Goal: Task Accomplishment & Management: Use online tool/utility

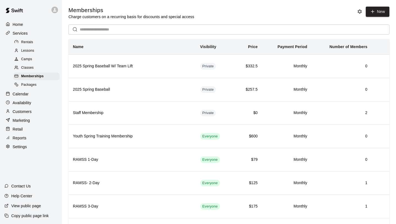
click at [29, 114] on p "Customers" at bounding box center [22, 112] width 19 height 6
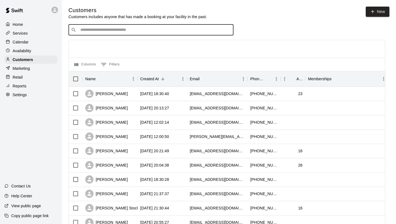
click at [130, 30] on input "Search customers by name or email" at bounding box center [155, 30] width 153 height 6
type input "*****"
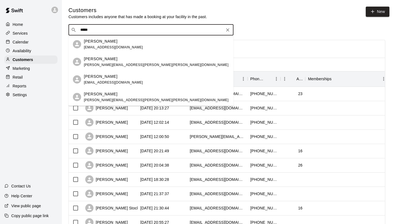
click at [123, 44] on div "[PERSON_NAME] [EMAIL_ADDRESS][DOMAIN_NAME]" at bounding box center [156, 45] width 145 height 12
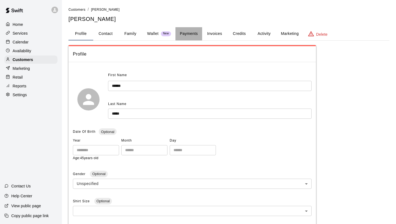
click at [176, 31] on button "Payments" at bounding box center [189, 33] width 27 height 13
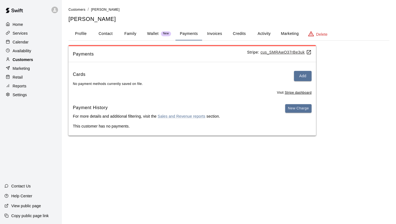
click at [38, 60] on div "Customers" at bounding box center [30, 60] width 53 height 8
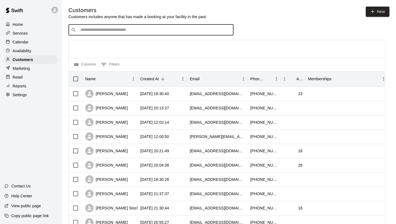
click at [120, 30] on input "Search customers by name or email" at bounding box center [155, 30] width 153 height 6
type input "*****"
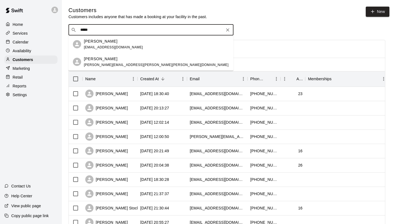
click at [104, 55] on div "Brice Jager marilee.martin.jager@gmail.com" at bounding box center [151, 62] width 165 height 18
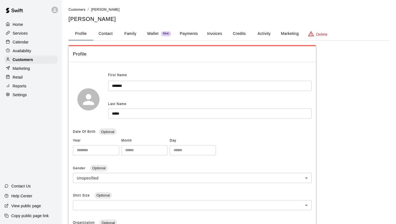
click at [191, 34] on button "Payments" at bounding box center [189, 33] width 27 height 13
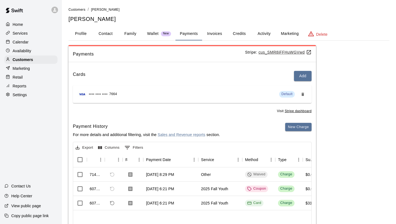
scroll to position [26, 0]
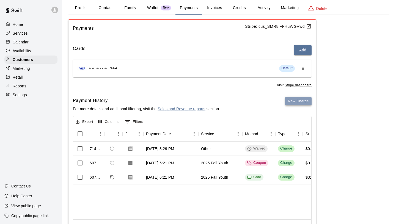
click at [300, 100] on button "New Charge" at bounding box center [298, 101] width 26 height 9
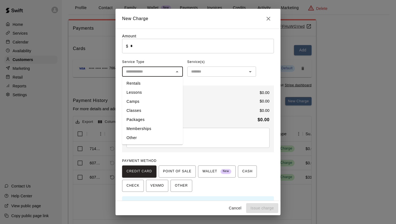
click at [157, 72] on input "text" at bounding box center [148, 71] width 48 height 7
click at [146, 127] on li "Memberships" at bounding box center [152, 128] width 61 height 9
type input "**********"
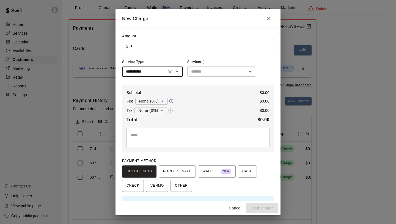
click at [208, 72] on input "text" at bounding box center [217, 71] width 56 height 7
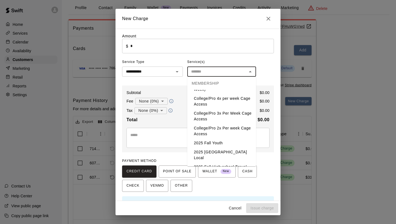
scroll to position [344, 0]
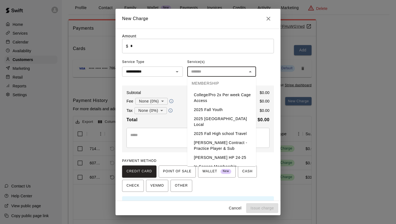
click at [207, 108] on li "2025 Fall Youth" at bounding box center [221, 109] width 69 height 9
type input "**********"
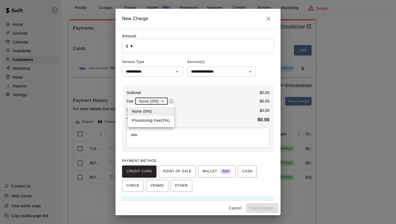
click at [153, 104] on body "**********" at bounding box center [198, 113] width 396 height 278
click at [154, 120] on li "Processing Fee ( 3 % )" at bounding box center [151, 120] width 47 height 9
type input "**********"
click at [147, 47] on input "*" at bounding box center [202, 46] width 144 height 15
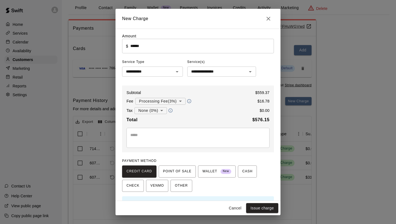
click at [210, 118] on div "Total $ 576.15" at bounding box center [198, 119] width 143 height 7
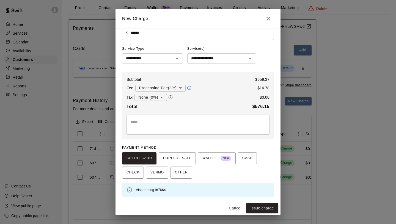
scroll to position [0, 0]
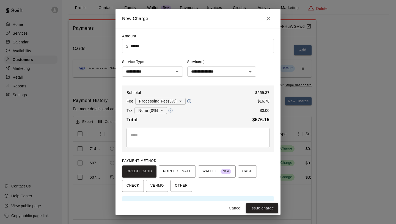
click at [269, 208] on button "Issue charge" at bounding box center [262, 208] width 32 height 10
type input "*"
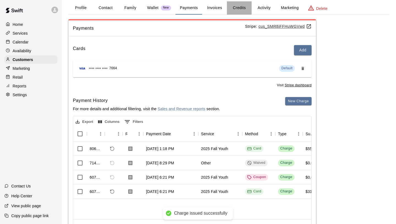
click at [236, 7] on button "Credits" at bounding box center [239, 7] width 25 height 13
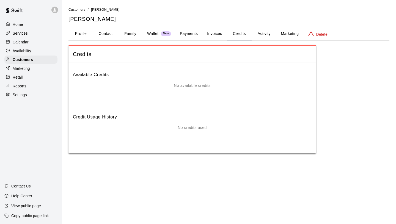
click at [165, 72] on h6 "Available Credits" at bounding box center [192, 73] width 239 height 12
click at [187, 37] on button "Payments" at bounding box center [189, 33] width 27 height 13
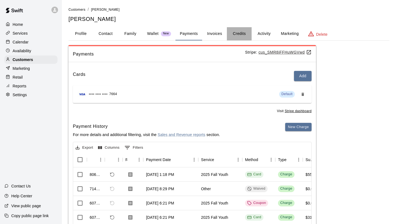
click at [239, 33] on button "Credits" at bounding box center [239, 33] width 25 height 13
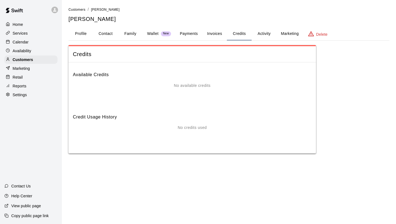
click at [111, 35] on button "Contact" at bounding box center [105, 33] width 25 height 13
select select "**"
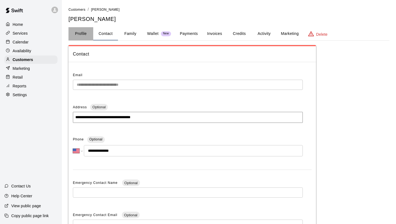
click at [80, 35] on button "Profile" at bounding box center [81, 33] width 25 height 13
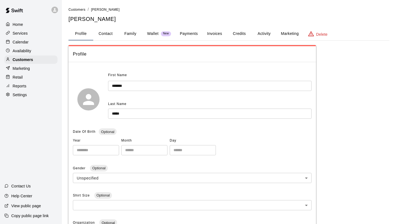
click at [124, 35] on button "Family" at bounding box center [130, 33] width 25 height 13
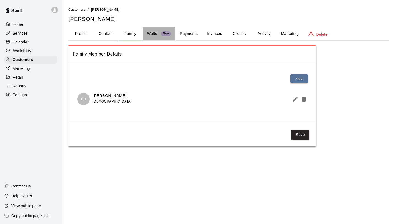
click at [164, 35] on span "New" at bounding box center [166, 34] width 10 height 4
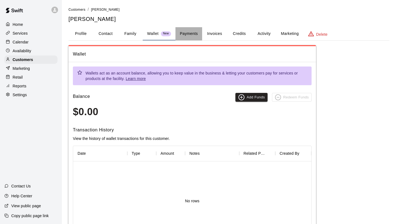
click at [192, 33] on button "Payments" at bounding box center [189, 33] width 27 height 13
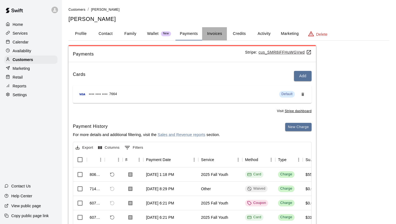
click at [211, 36] on button "Invoices" at bounding box center [214, 33] width 25 height 13
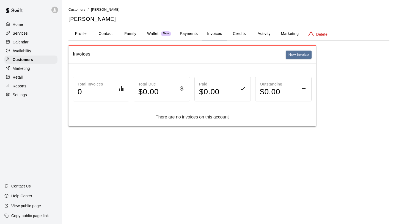
click at [186, 32] on button "Payments" at bounding box center [189, 33] width 27 height 13
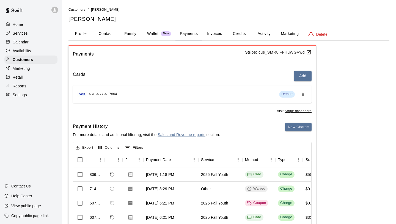
click at [243, 37] on button "Credits" at bounding box center [239, 33] width 25 height 13
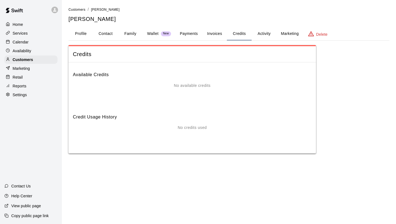
click at [265, 35] on button "Activity" at bounding box center [264, 33] width 25 height 13
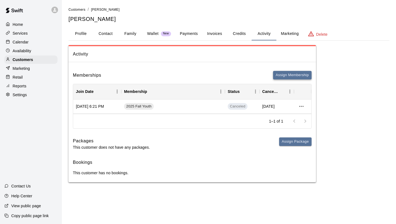
click at [278, 75] on button "Assign Membership" at bounding box center [292, 75] width 39 height 9
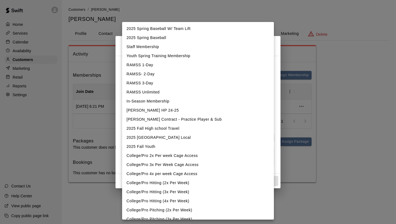
click at [187, 71] on body "Home Services Calendar Availability Customers Marketing Retail Reports Settings…" at bounding box center [198, 97] width 396 height 194
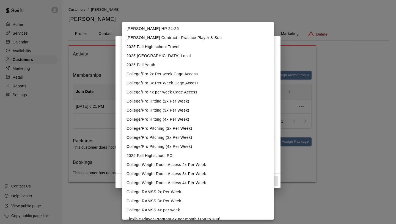
scroll to position [61, 0]
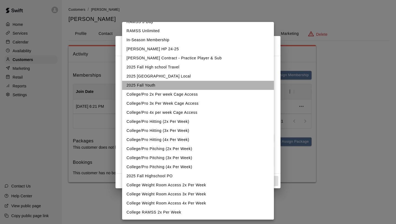
click at [153, 83] on li "2025 Fall Youth" at bounding box center [198, 85] width 152 height 9
type input "**********"
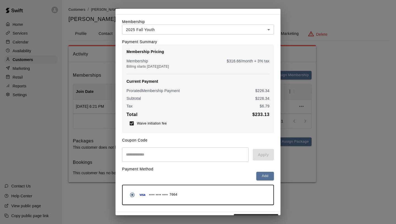
scroll to position [26, 0]
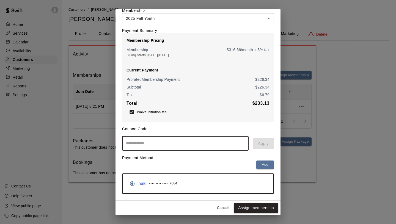
click at [146, 143] on input "text" at bounding box center [185, 143] width 127 height 15
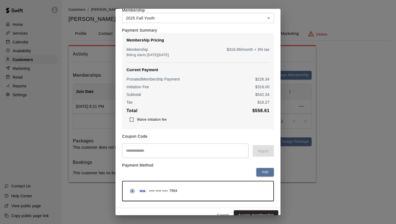
scroll to position [34, 0]
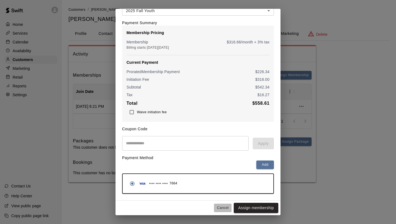
click at [222, 206] on button "Cancel" at bounding box center [223, 208] width 18 height 9
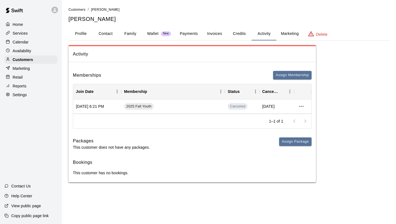
scroll to position [0, 0]
click at [194, 36] on button "Payments" at bounding box center [189, 33] width 27 height 13
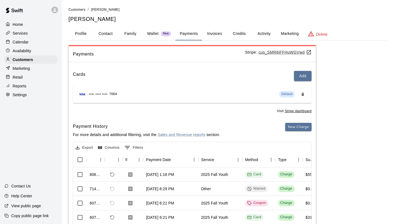
click at [217, 33] on button "Invoices" at bounding box center [214, 33] width 25 height 13
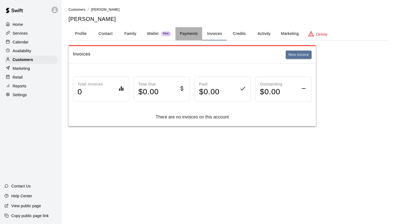
click at [193, 34] on button "Payments" at bounding box center [189, 33] width 27 height 13
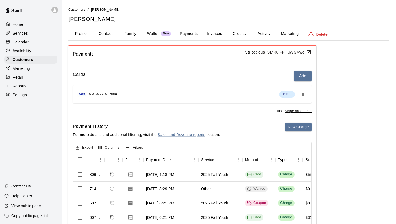
click at [261, 31] on button "Activity" at bounding box center [264, 33] width 25 height 13
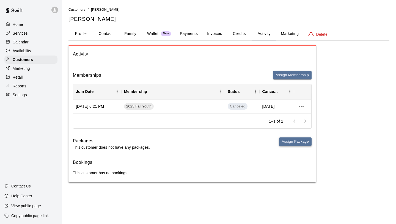
click at [295, 145] on button "Assign Package" at bounding box center [295, 142] width 32 height 9
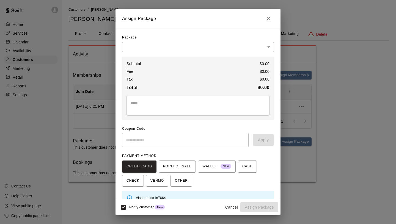
click at [160, 47] on body "Home Services Calendar Availability Customers Marketing Retail Reports Settings…" at bounding box center [198, 97] width 396 height 194
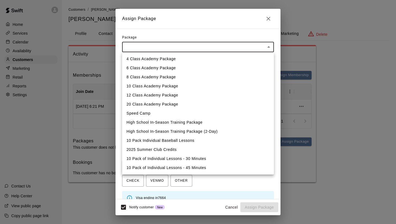
click at [155, 47] on div at bounding box center [198, 112] width 396 height 224
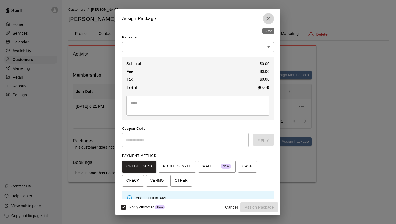
click at [269, 23] on button "Close" at bounding box center [268, 18] width 11 height 11
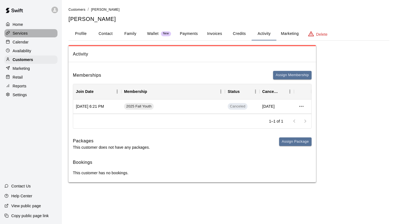
click at [17, 34] on p "Services" at bounding box center [20, 34] width 15 height 6
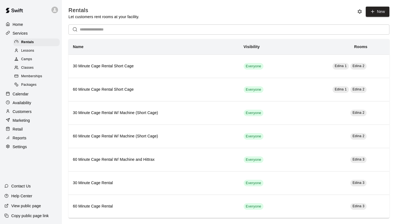
click at [37, 84] on div "Packages" at bounding box center [36, 85] width 47 height 8
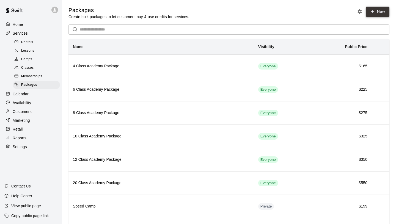
click at [379, 11] on link "New" at bounding box center [378, 12] width 24 height 10
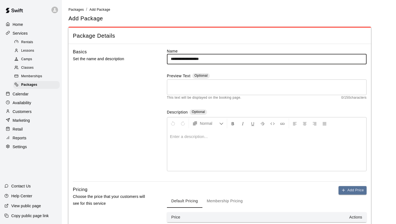
click at [173, 60] on input "**********" at bounding box center [267, 59] width 200 height 10
type input "**********"
click at [190, 84] on textarea at bounding box center [267, 87] width 192 height 11
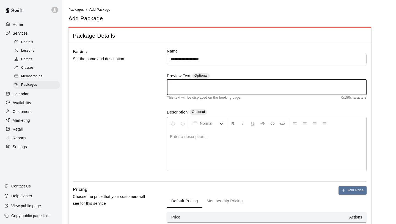
click at [186, 137] on p at bounding box center [267, 137] width 194 height 6
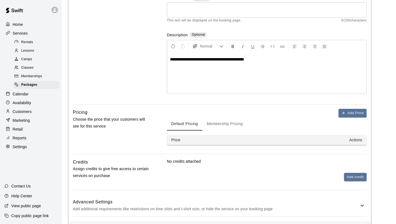
scroll to position [100, 0]
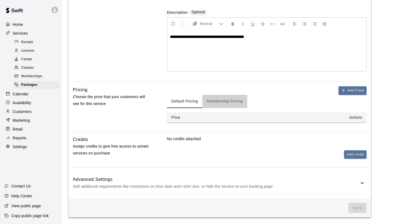
click at [224, 101] on button "Membership Pricing" at bounding box center [225, 101] width 45 height 13
click at [193, 104] on button "Default Pricing" at bounding box center [185, 101] width 36 height 13
click at [343, 95] on div "Default Pricing Membership Pricing" at bounding box center [267, 101] width 200 height 13
click at [343, 93] on button "Add Price" at bounding box center [353, 90] width 28 height 9
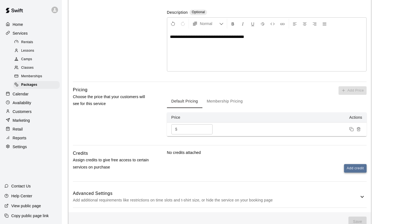
click at [358, 172] on button "Add credit" at bounding box center [355, 168] width 23 height 9
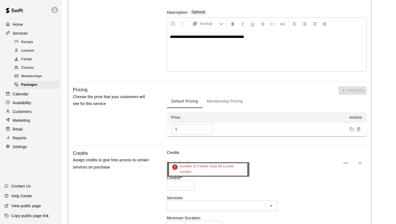
click at [188, 183] on input "*" at bounding box center [181, 186] width 28 height 10
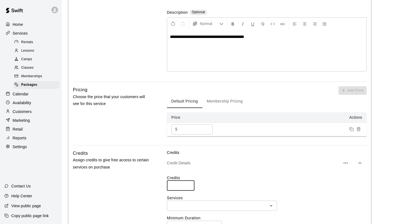
type input "*"
click at [188, 183] on input "*" at bounding box center [181, 186] width 28 height 10
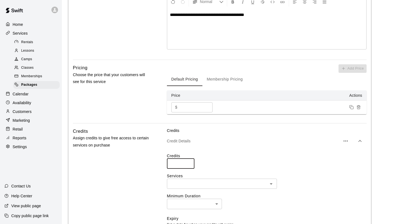
scroll to position [128, 0]
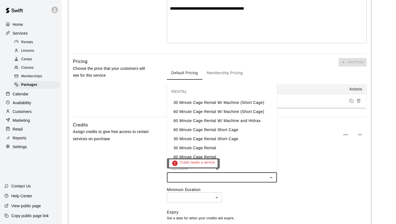
click at [183, 179] on input "text" at bounding box center [218, 177] width 98 height 7
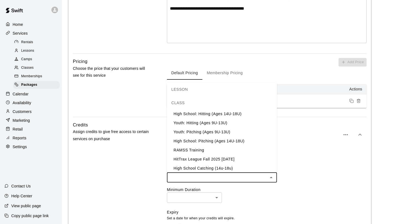
scroll to position [160, 0]
click at [200, 123] on li "Youth: Hitting (Ages 9U-13U)" at bounding box center [222, 123] width 110 height 9
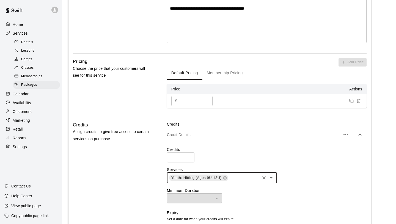
click at [236, 176] on input "text" at bounding box center [244, 178] width 30 height 7
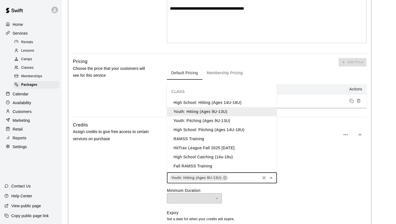
click at [207, 120] on li "Youth: Pitching (Ages 9U-13U)" at bounding box center [222, 120] width 110 height 9
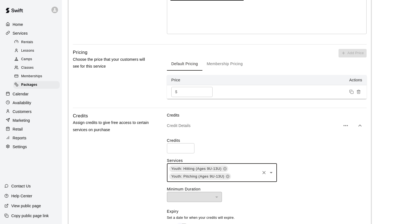
scroll to position [149, 0]
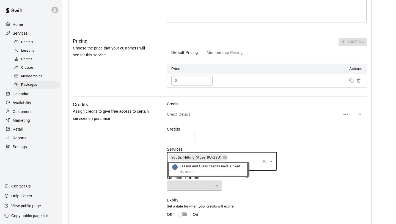
click at [190, 187] on div "​" at bounding box center [194, 186] width 55 height 10
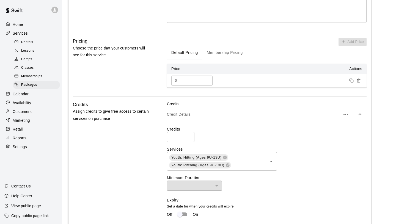
scroll to position [182, 0]
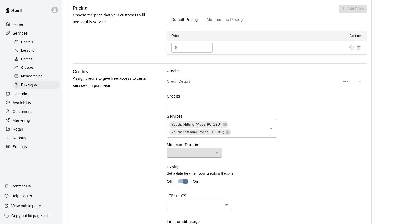
click at [189, 203] on body "**********" at bounding box center [198, 75] width 396 height 515
click at [191, 215] on li "Specific Date" at bounding box center [199, 217] width 65 height 9
type input "****"
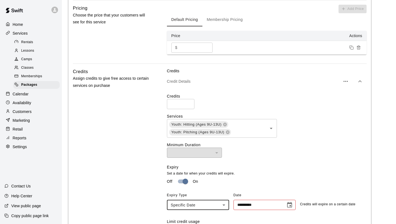
scroll to position [214, 0]
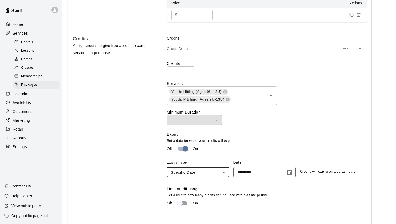
click at [292, 174] on icon "Choose date" at bounding box center [289, 173] width 5 height 6
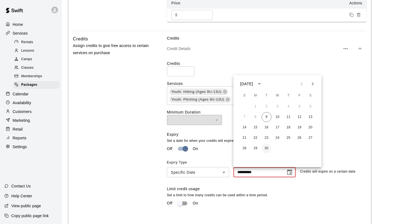
click at [269, 145] on button "30" at bounding box center [267, 149] width 10 height 10
type input "**********"
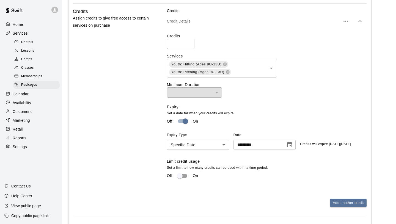
scroll to position [250, 0]
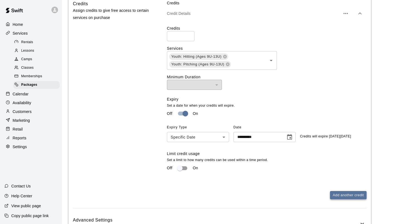
click at [345, 192] on button "Add another credit" at bounding box center [348, 195] width 37 height 9
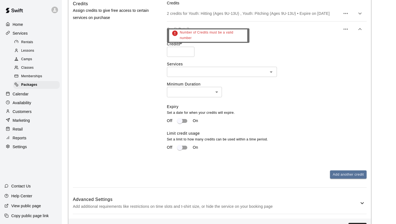
type input "*"
click at [189, 51] on input "*" at bounding box center [181, 52] width 28 height 10
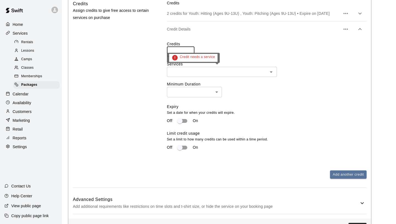
click at [188, 68] on div "​" at bounding box center [222, 72] width 110 height 10
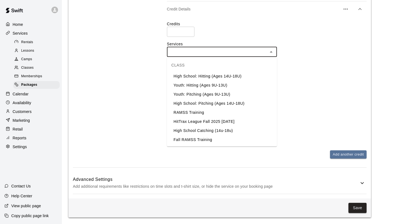
scroll to position [269, 0]
click at [198, 141] on li "Fall RAMSS Training" at bounding box center [222, 140] width 110 height 9
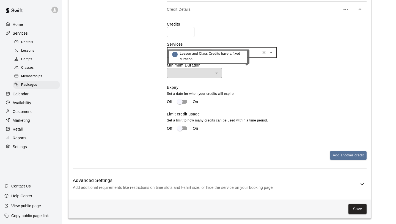
click at [198, 76] on div "​" at bounding box center [194, 73] width 55 height 10
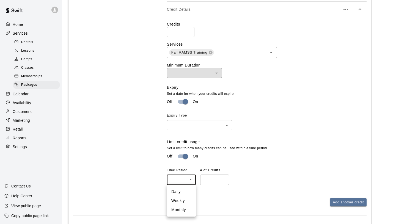
click at [188, 178] on body "**********" at bounding box center [198, 2] width 396 height 542
click at [181, 200] on li "Weekly" at bounding box center [181, 201] width 29 height 9
type input "******"
click at [217, 179] on input "number" at bounding box center [214, 180] width 29 height 10
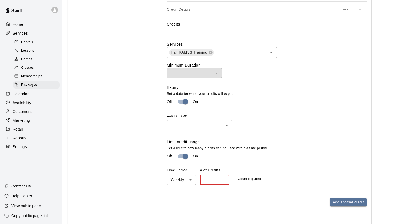
type input "*"
click at [225, 179] on input "*" at bounding box center [214, 180] width 29 height 10
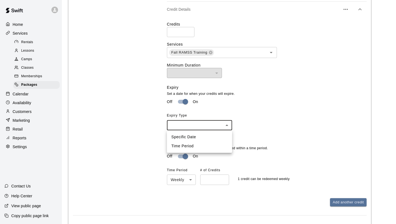
click at [192, 126] on body "**********" at bounding box center [198, 2] width 396 height 542
click at [191, 136] on li "Specific Date" at bounding box center [199, 137] width 65 height 9
type input "****"
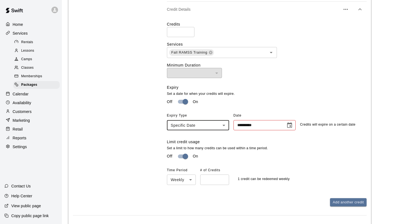
click at [290, 125] on icon "Choose date" at bounding box center [290, 125] width 7 height 7
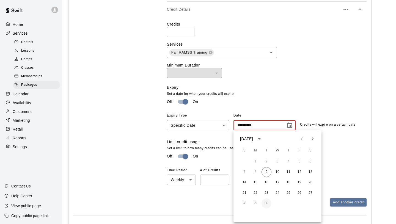
click at [265, 205] on button "30" at bounding box center [267, 204] width 10 height 10
type input "**********"
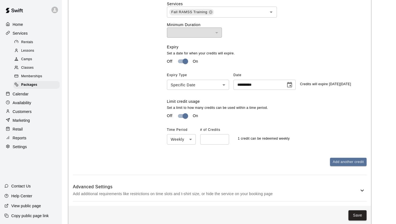
scroll to position [317, 0]
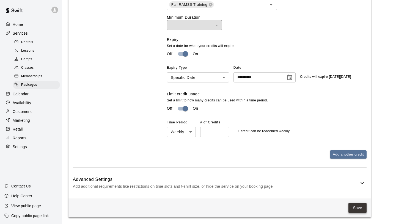
click at [353, 206] on button "Save" at bounding box center [358, 208] width 18 height 10
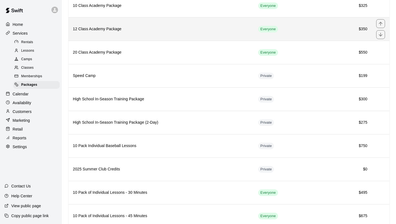
scroll to position [173, 0]
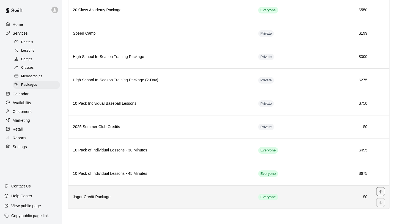
click at [115, 201] on th "Jager Credit Package" at bounding box center [162, 197] width 186 height 23
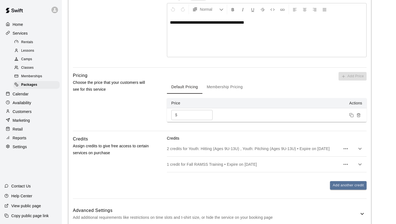
scroll to position [164, 0]
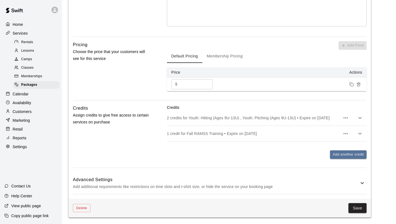
click at [178, 179] on h6 "Advanced Settings" at bounding box center [216, 179] width 286 height 7
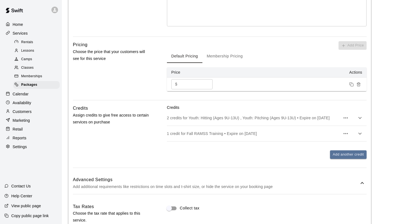
scroll to position [262, 0]
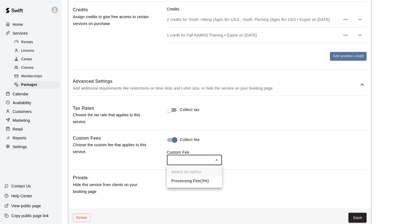
click at [175, 139] on div at bounding box center [198, 112] width 396 height 224
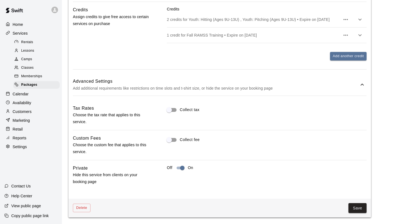
click at [180, 84] on h6 "Advanced Settings" at bounding box center [216, 81] width 286 height 7
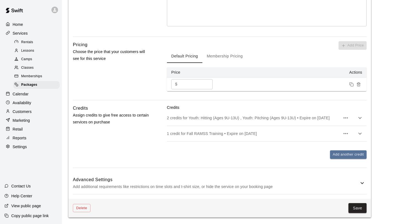
click at [179, 186] on p "Add additional requirements like restrictions on time slots and t-shirt size, o…" at bounding box center [216, 187] width 286 height 7
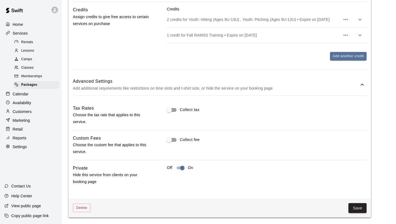
click at [195, 89] on p "Add additional requirements like restrictions on time slots and t-shirt size, o…" at bounding box center [216, 88] width 286 height 7
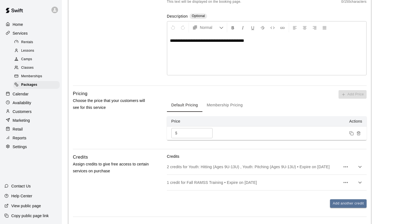
scroll to position [113, 0]
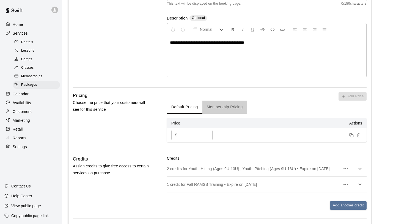
click at [221, 108] on button "Membership Pricing" at bounding box center [225, 107] width 45 height 13
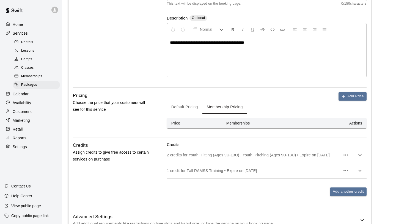
click at [186, 108] on button "Default Pricing" at bounding box center [185, 107] width 36 height 13
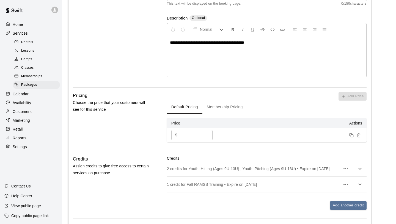
scroll to position [164, 0]
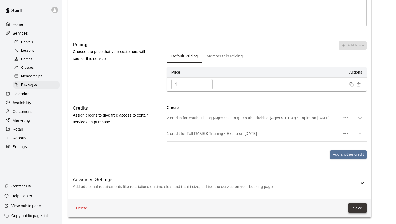
click at [360, 209] on button "Save" at bounding box center [358, 208] width 18 height 10
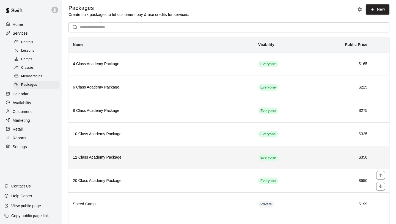
scroll to position [173, 0]
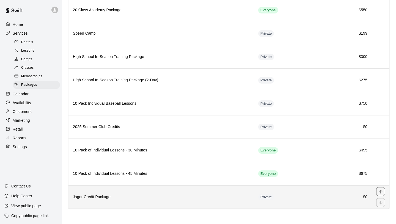
click at [157, 199] on h6 "Jager Credit Package" at bounding box center [161, 197] width 177 height 6
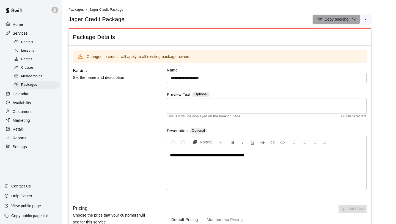
click at [345, 20] on p "Copy booking link" at bounding box center [340, 20] width 31 height 6
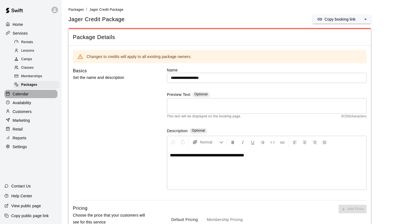
click at [24, 92] on p "Calendar" at bounding box center [21, 94] width 16 height 6
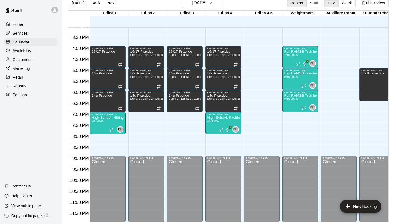
scroll to position [334, 0]
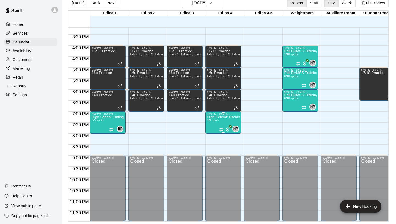
click at [225, 119] on div "High School: Pitching (Ages 14U-18U) 1/4 spots" at bounding box center [223, 227] width 32 height 224
click at [211, 134] on img "edit" at bounding box center [213, 134] width 6 height 6
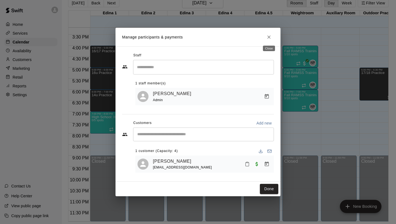
click at [268, 38] on icon "Close" at bounding box center [269, 37] width 3 height 3
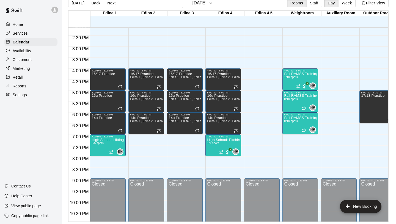
scroll to position [307, 0]
